Goal: Information Seeking & Learning: Learn about a topic

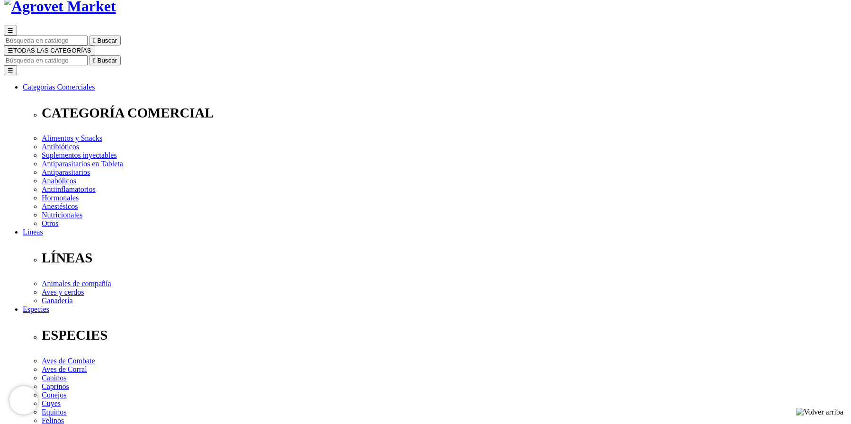
scroll to position [252, 0]
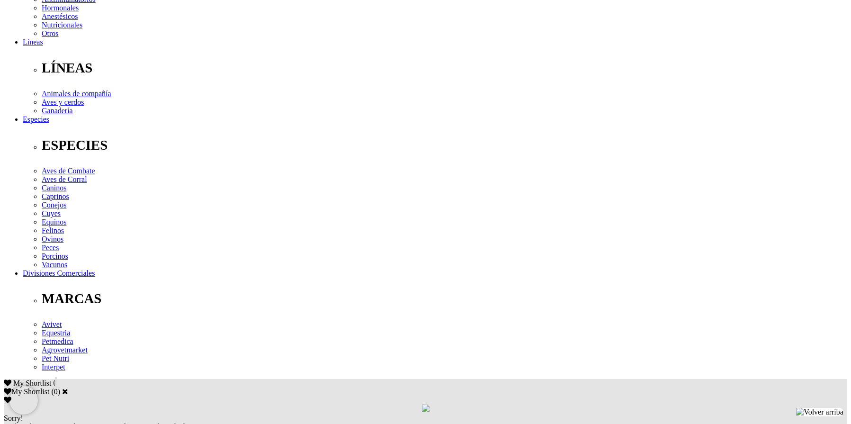
drag, startPoint x: 162, startPoint y: 240, endPoint x: 676, endPoint y: 254, distance: 513.9
copy p "Para el tratamiento y control de la mosca de los cuernos, garrapatas,Dermatobia…"
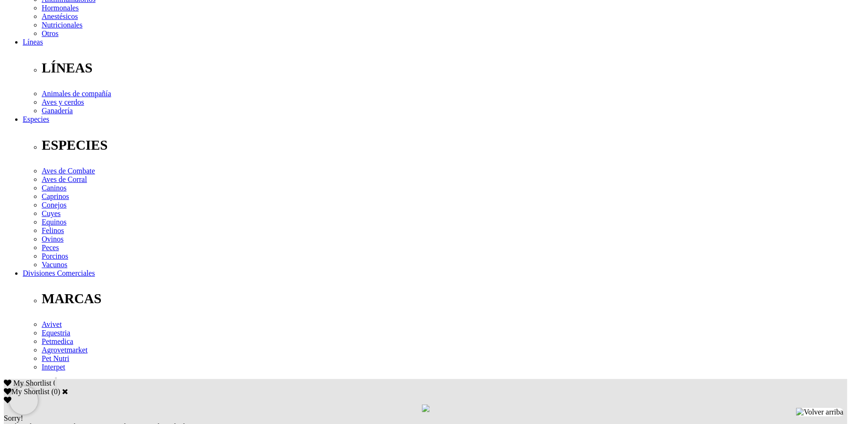
drag, startPoint x: 165, startPoint y: 242, endPoint x: 288, endPoint y: 264, distance: 125.5
copy p "Bovinos, ovinos, camélidos y equinos: 1 mL/10 kg de p.v. Aplicar sobre la línea…"
